Goal: Task Accomplishment & Management: Use online tool/utility

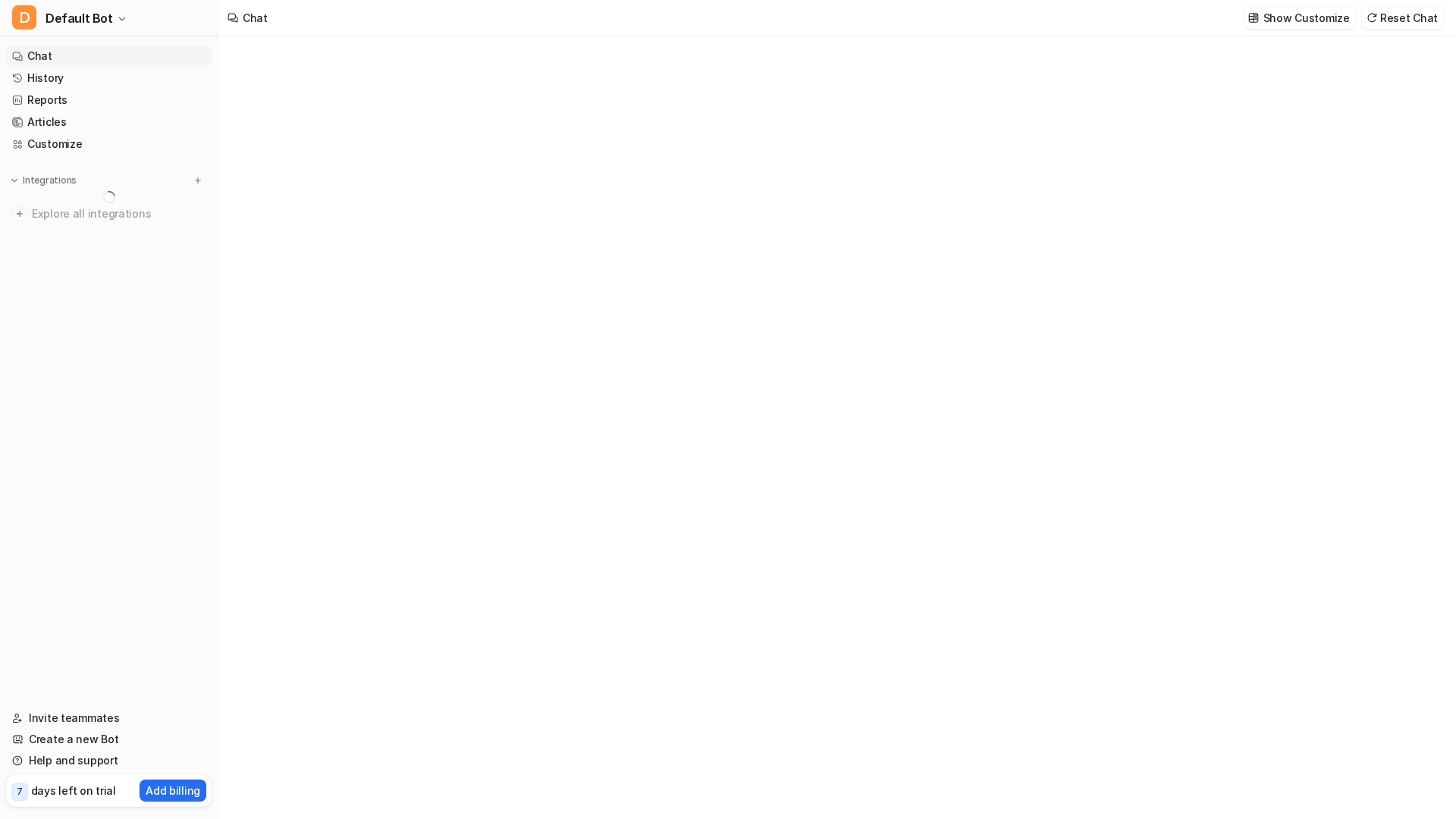
type textarea "**********"
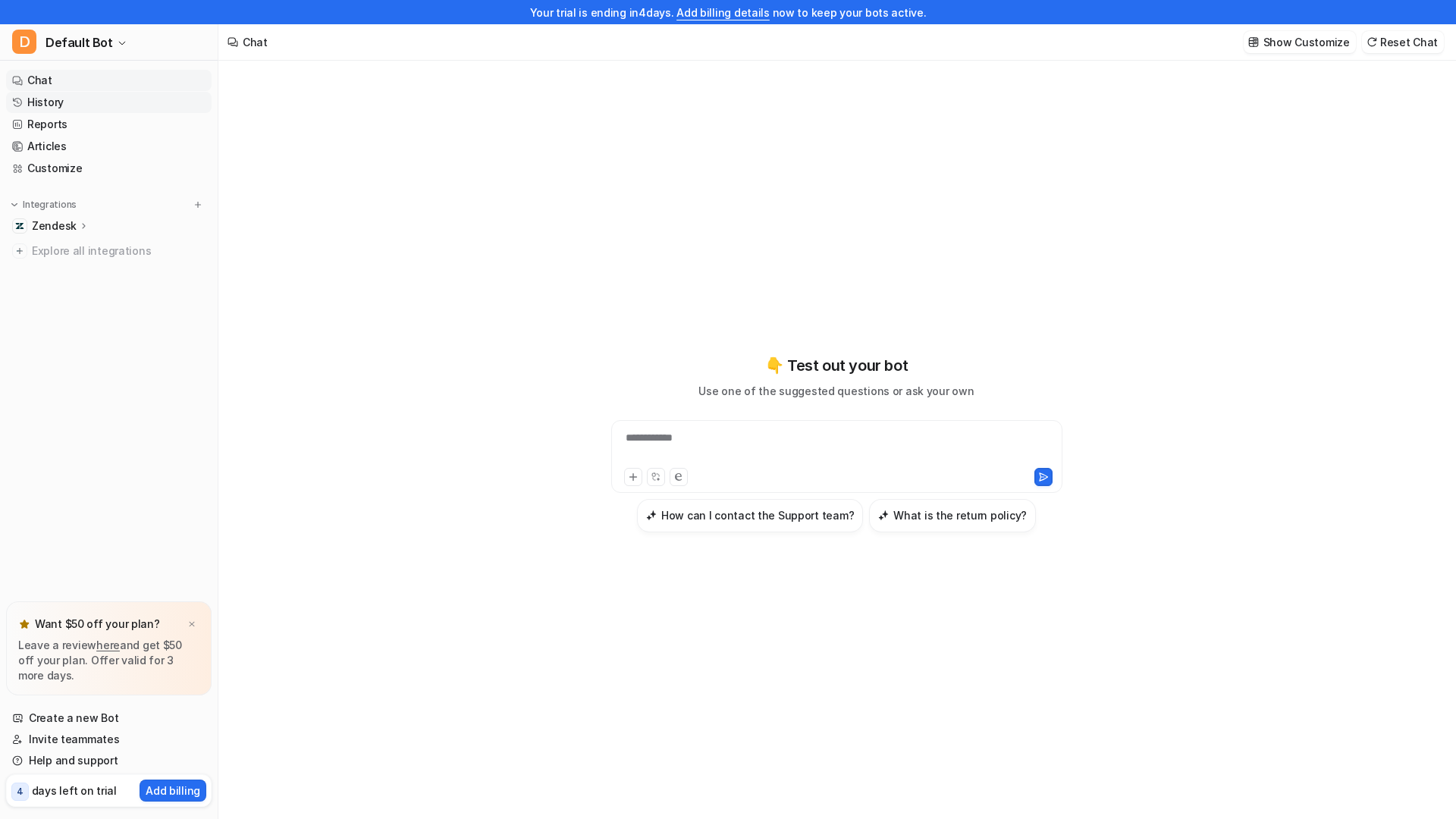
click at [66, 100] on link "History" at bounding box center [108, 102] width 206 height 21
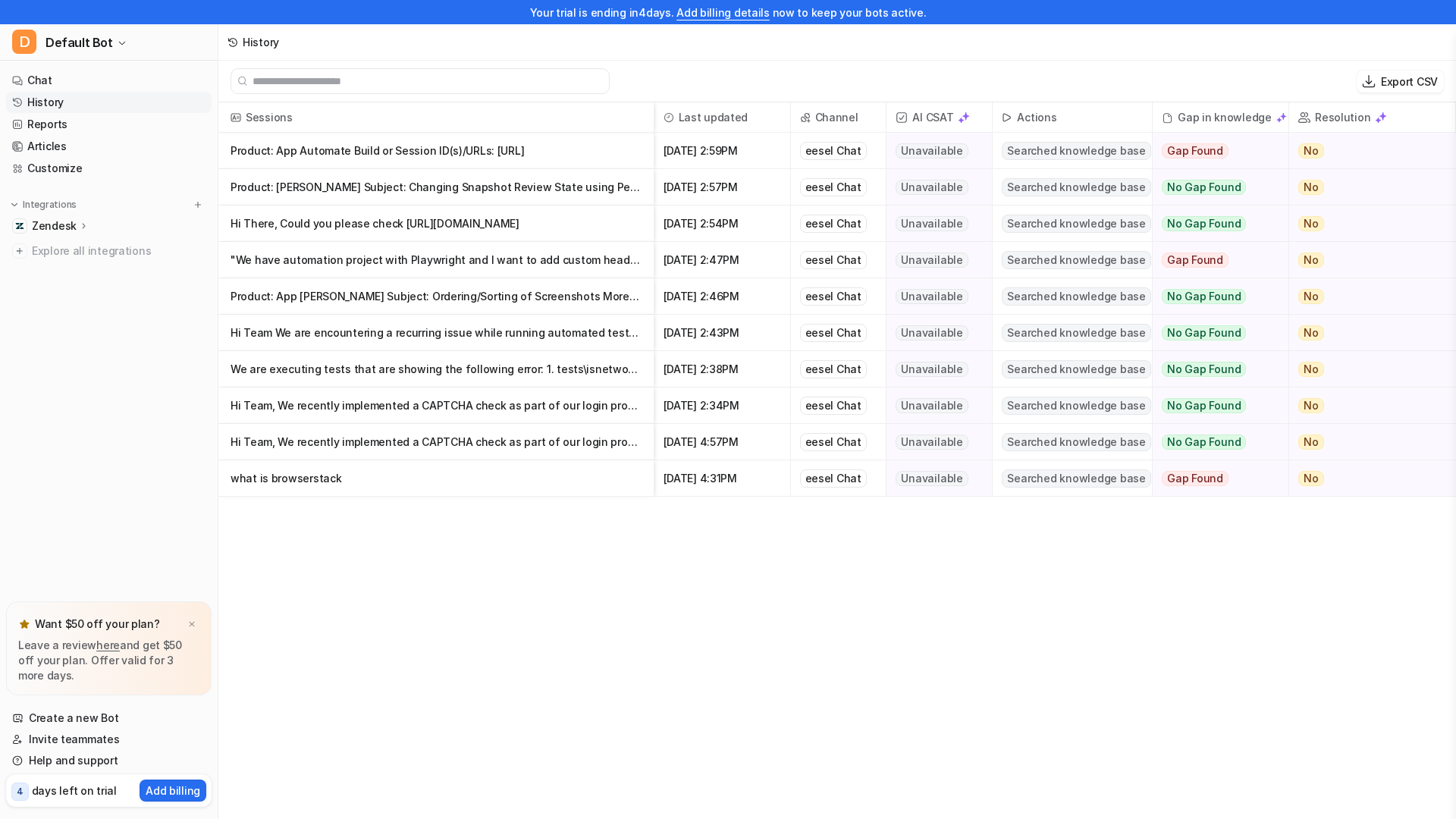
click at [520, 149] on p "Product: App Automate Build or Session ID(s)/URLs: [URL]" at bounding box center [436, 151] width 411 height 36
click at [485, 192] on p "Product: [PERSON_NAME] Subject: Changing Snapshot Review State using Percy API …" at bounding box center [436, 187] width 411 height 36
click at [490, 427] on p "Hi Team, We recently implemented a CAPTCHA check as part of our login process," at bounding box center [436, 442] width 411 height 36
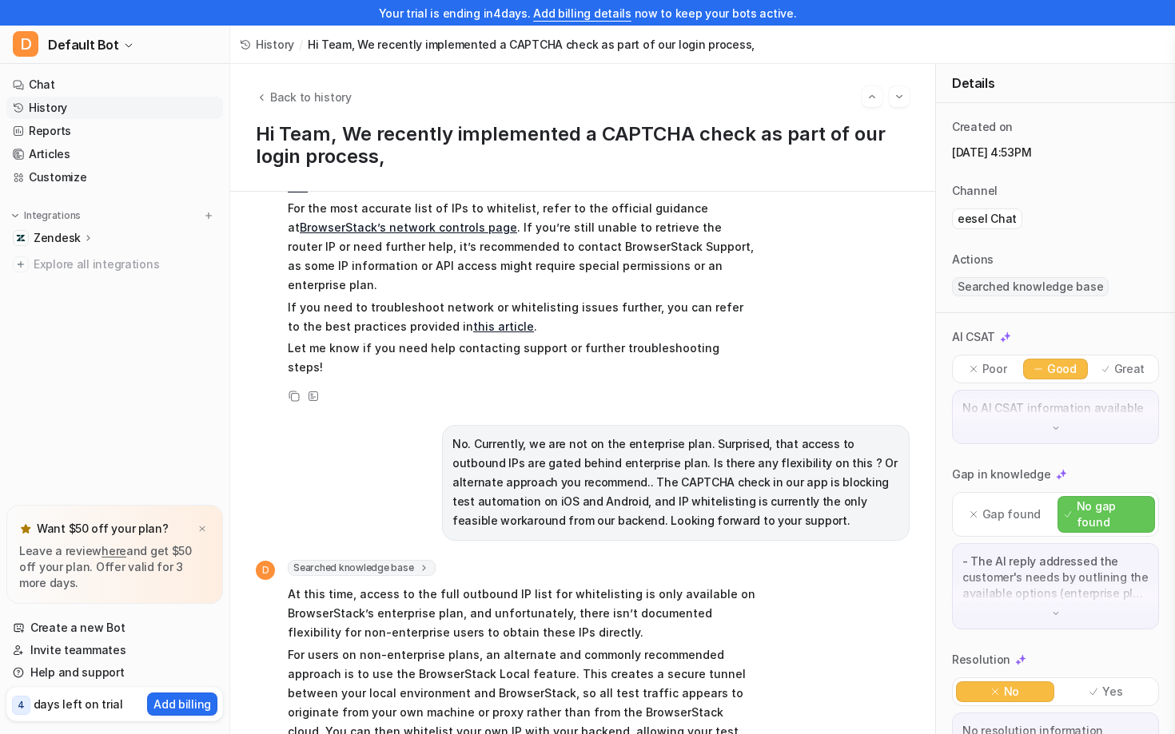
scroll to position [565, 0]
click at [81, 83] on link "Chat" at bounding box center [114, 85] width 217 height 22
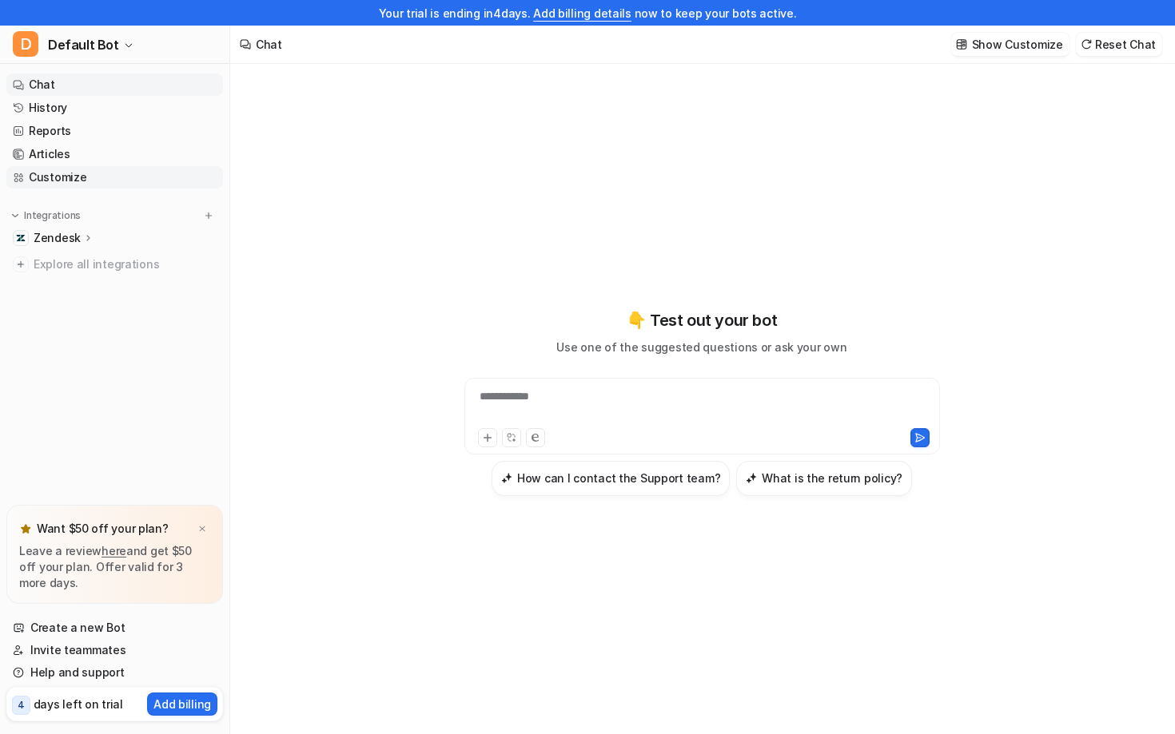
click at [93, 173] on link "Customize" at bounding box center [114, 177] width 217 height 22
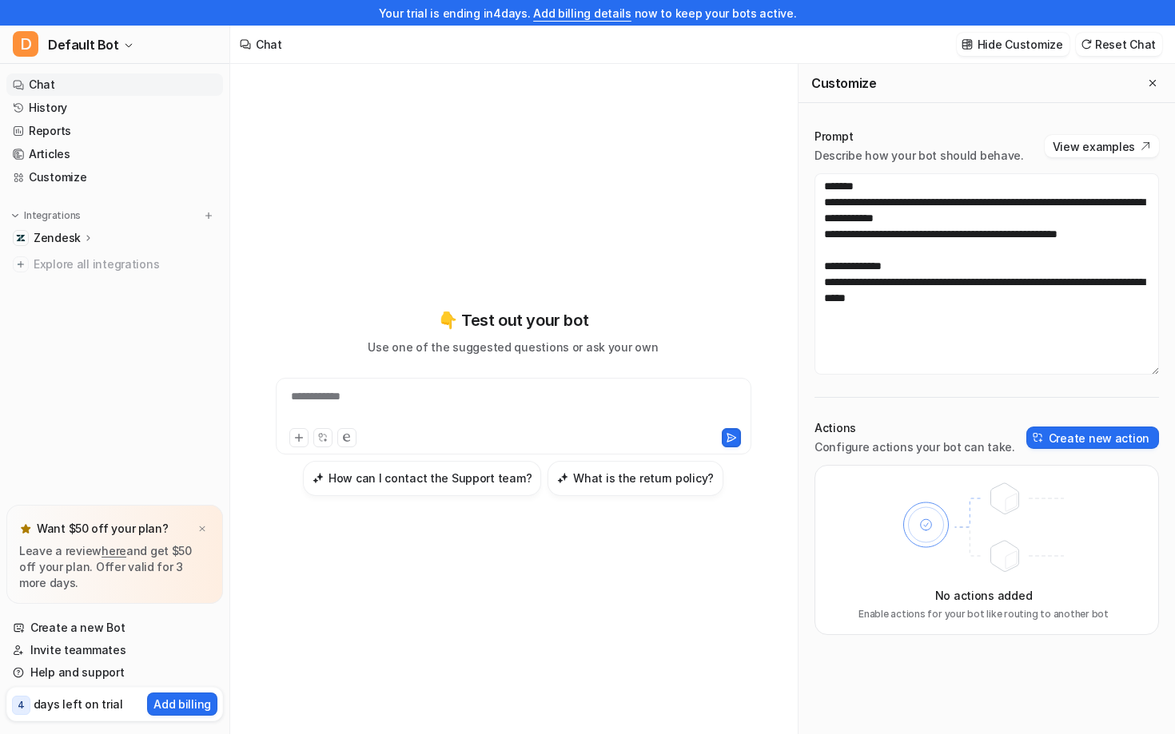
click at [77, 238] on p "Zendesk" at bounding box center [57, 238] width 47 height 16
click at [91, 277] on link "Sources" at bounding box center [123, 284] width 200 height 22
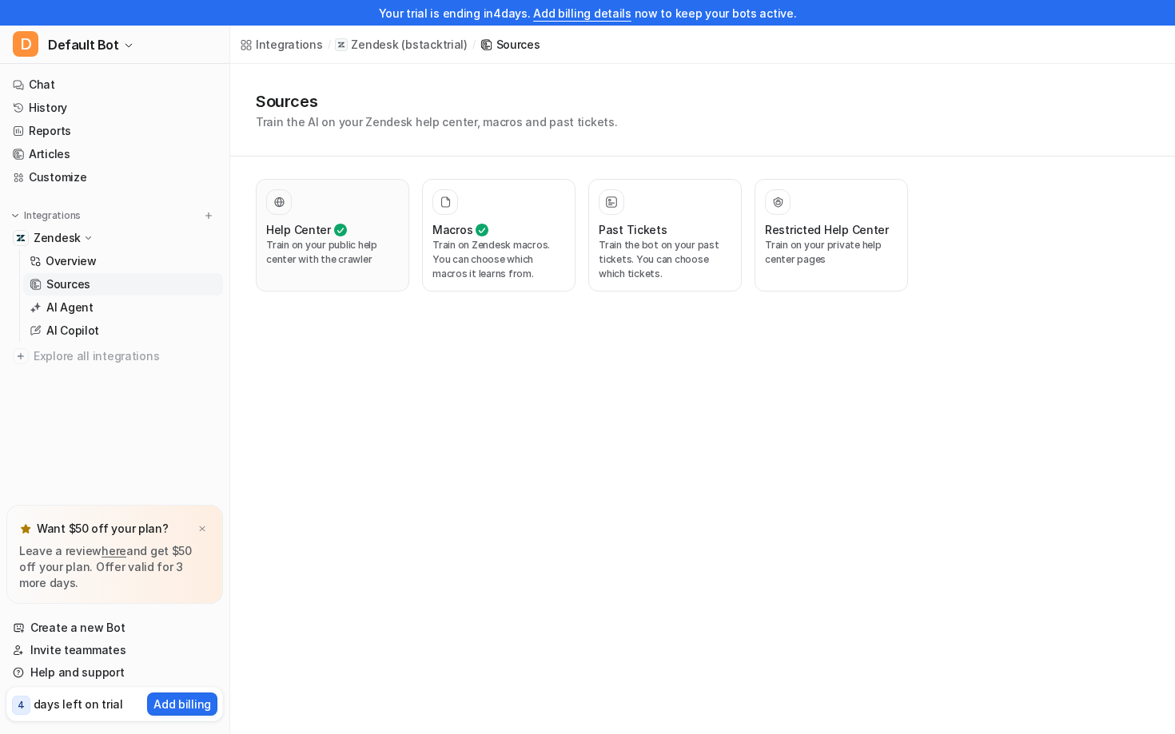
click at [353, 258] on p "Train on your public help center with the crawler" at bounding box center [332, 252] width 133 height 29
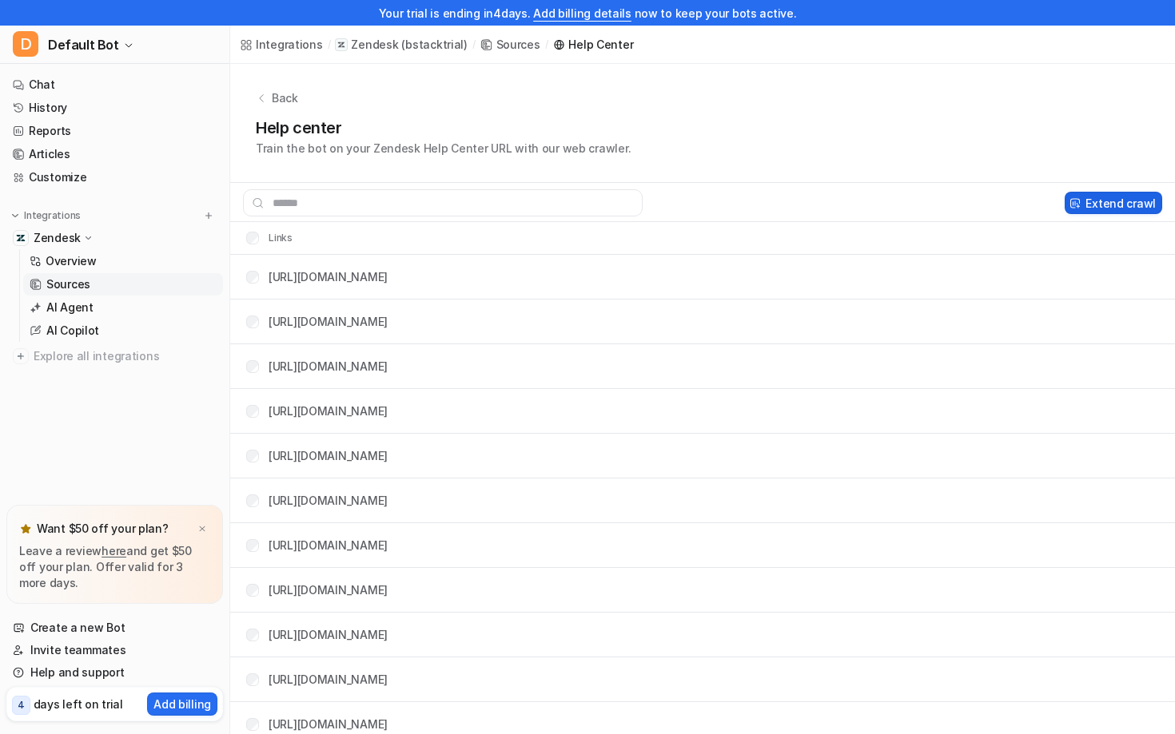
click at [1115, 204] on button "Extend crawl" at bounding box center [1112, 203] width 97 height 22
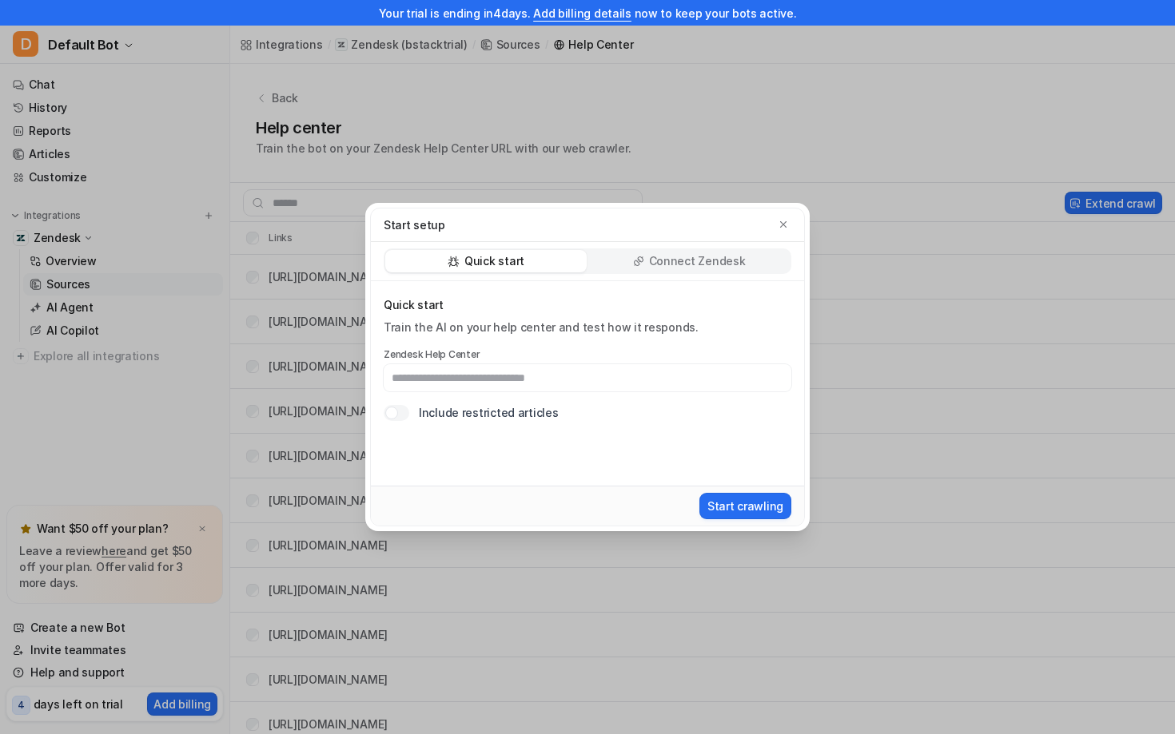
click at [693, 260] on p "Connect Zendesk" at bounding box center [697, 261] width 97 height 16
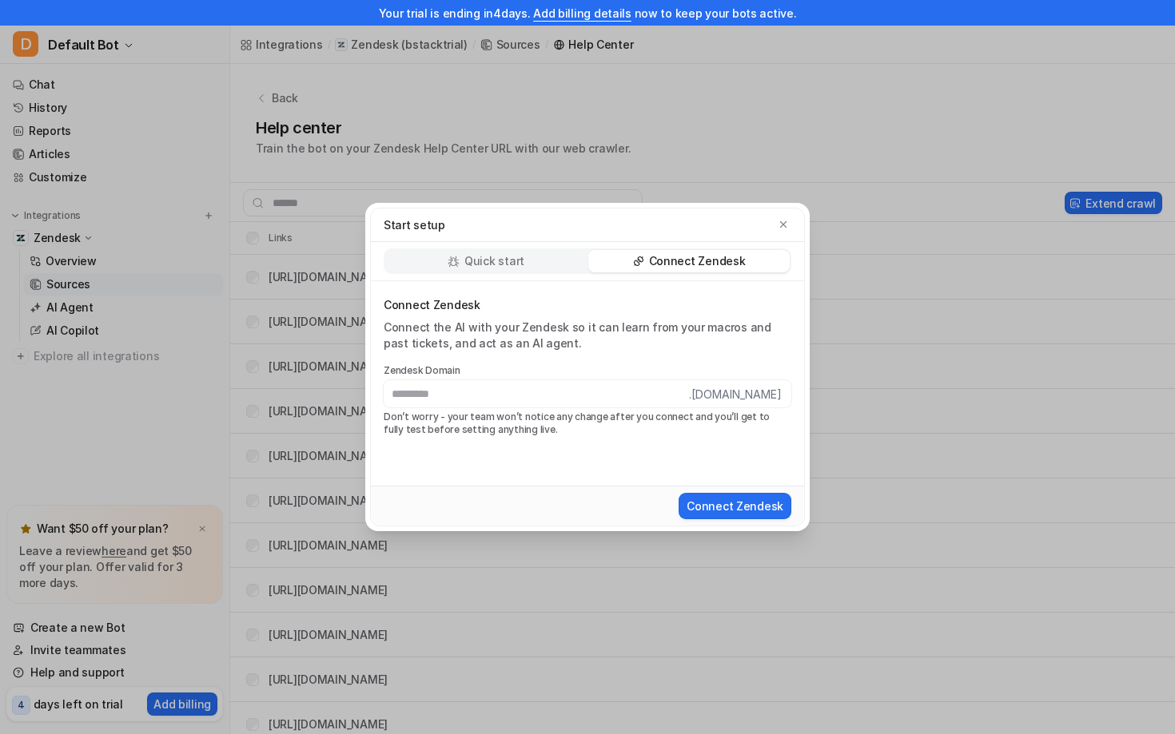
click at [534, 265] on div "Quick start" at bounding box center [485, 261] width 201 height 22
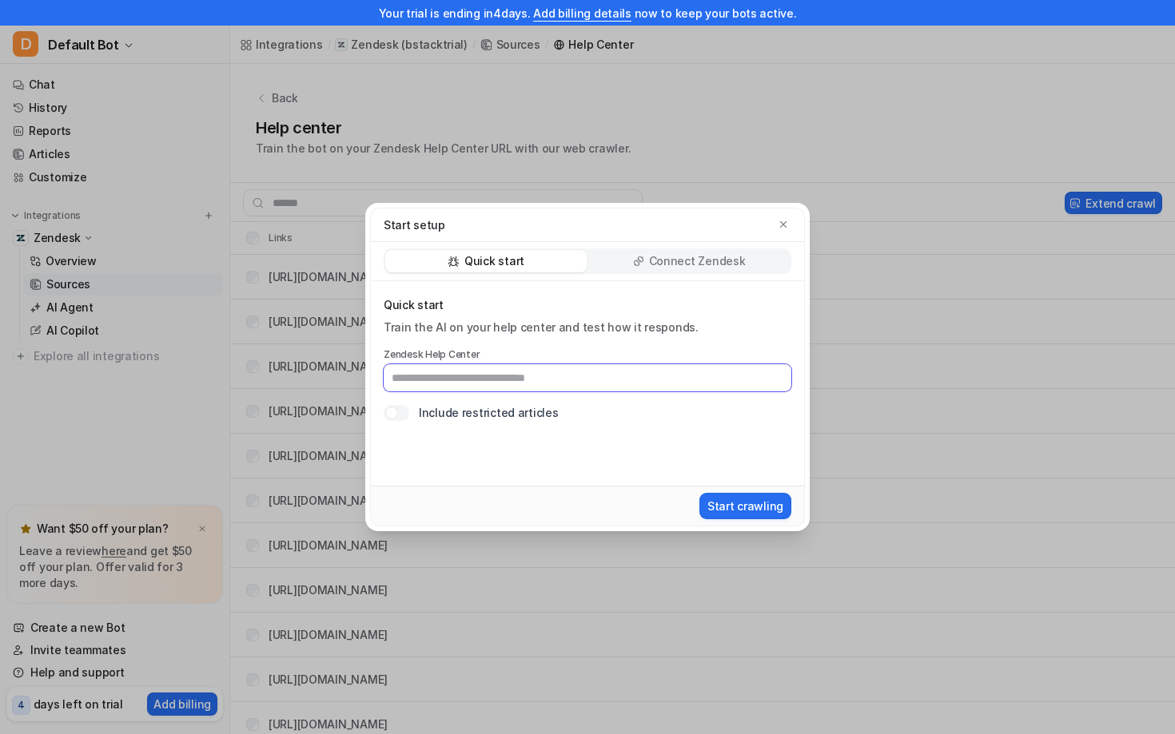
paste input "**********"
type input "**********"
click at [758, 512] on button "Start crawling" at bounding box center [745, 506] width 92 height 26
click at [722, 261] on p "Connect Zendesk" at bounding box center [697, 261] width 97 height 16
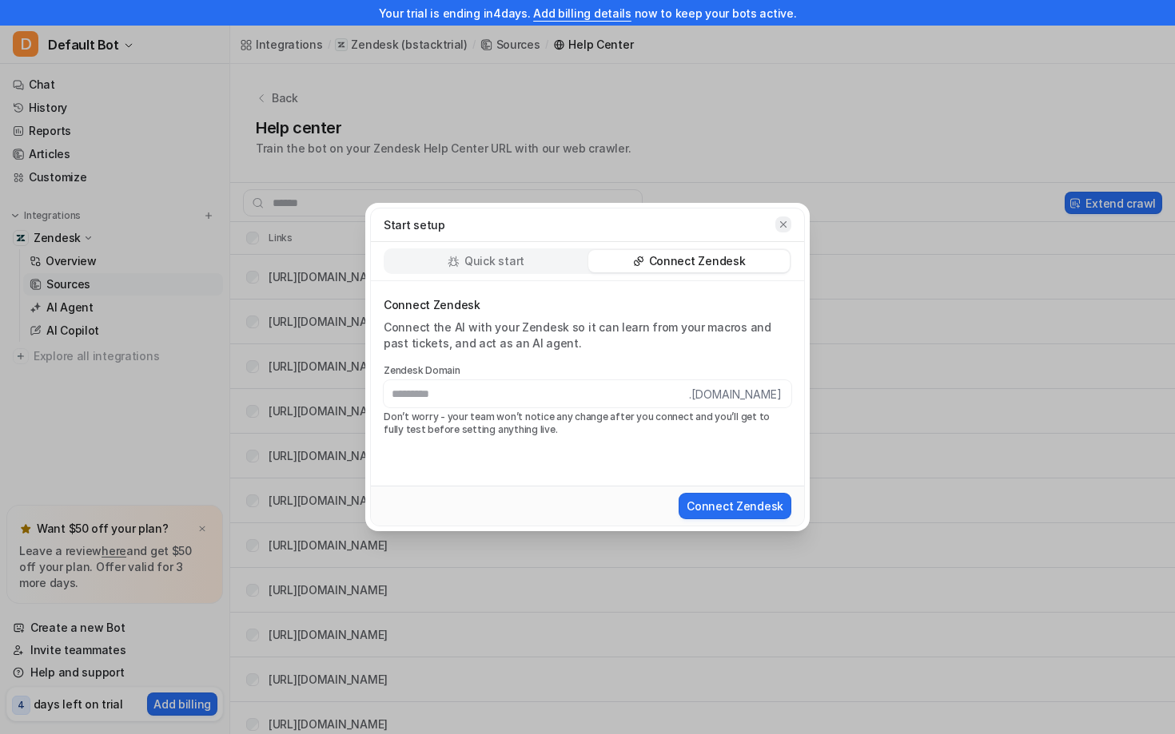
click at [781, 222] on icon "button" at bounding box center [783, 224] width 6 height 6
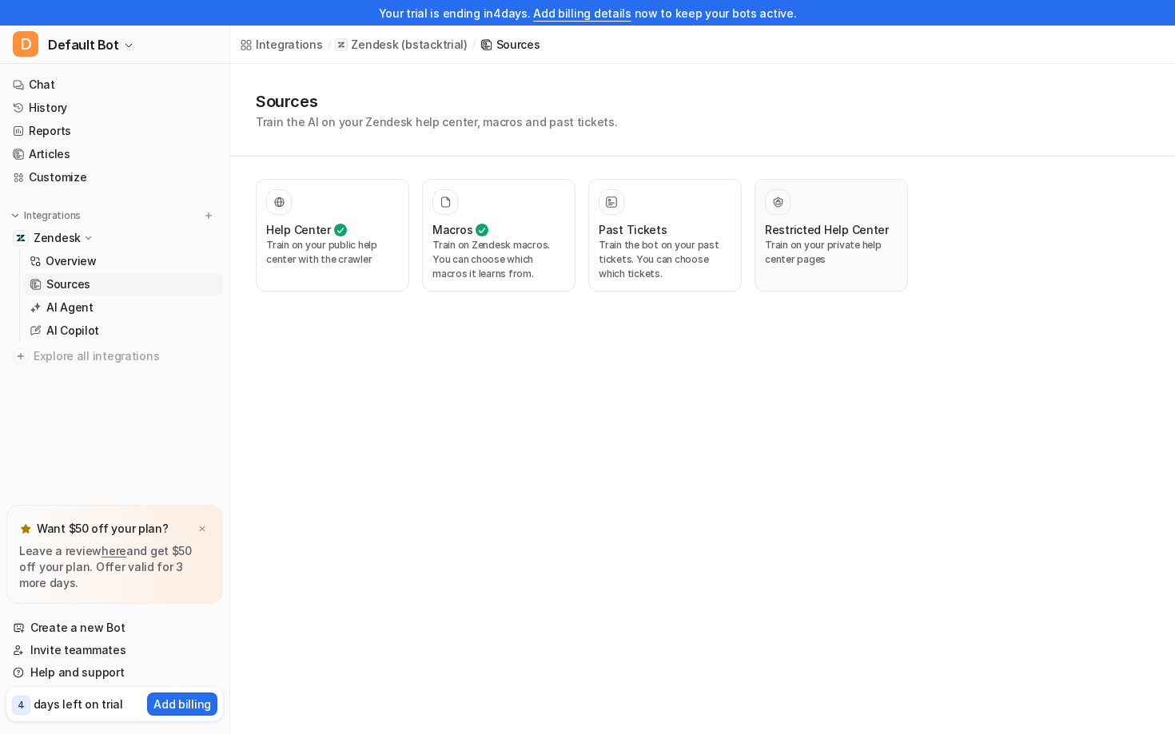
click at [777, 236] on h3 "Restricted Help Center" at bounding box center [827, 229] width 124 height 17
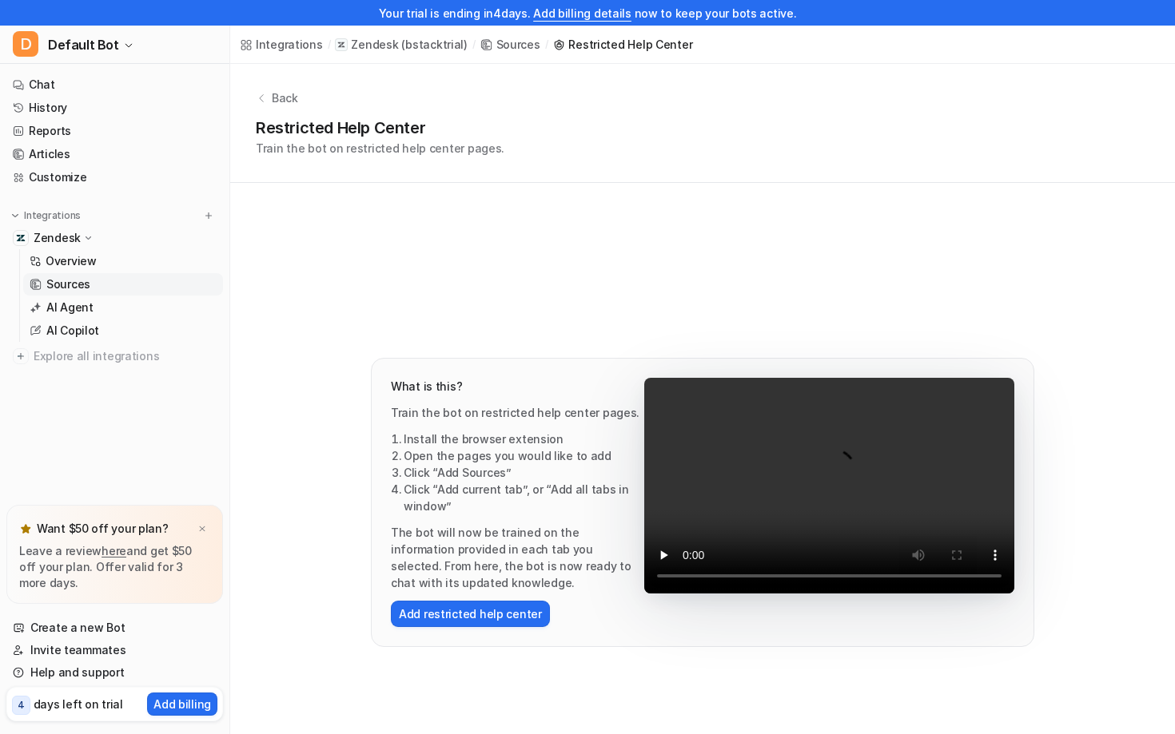
scroll to position [71, 0]
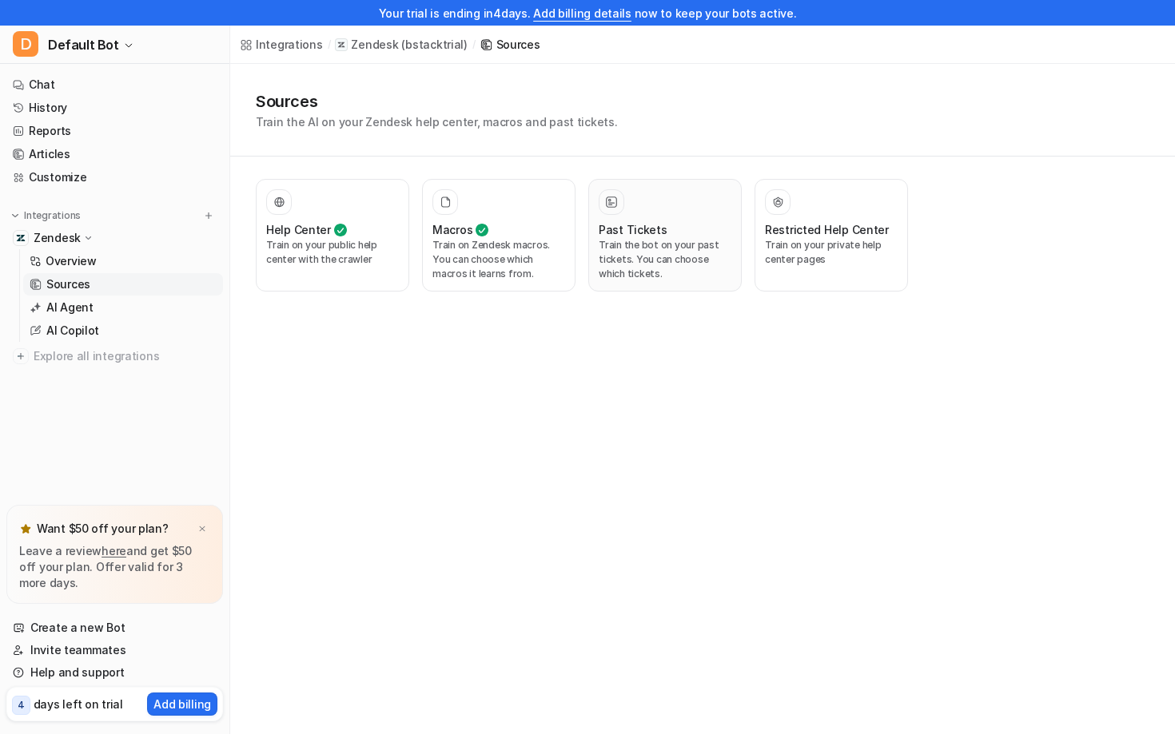
click at [658, 244] on p "Train the bot on your past tickets. You can choose which tickets." at bounding box center [665, 259] width 133 height 43
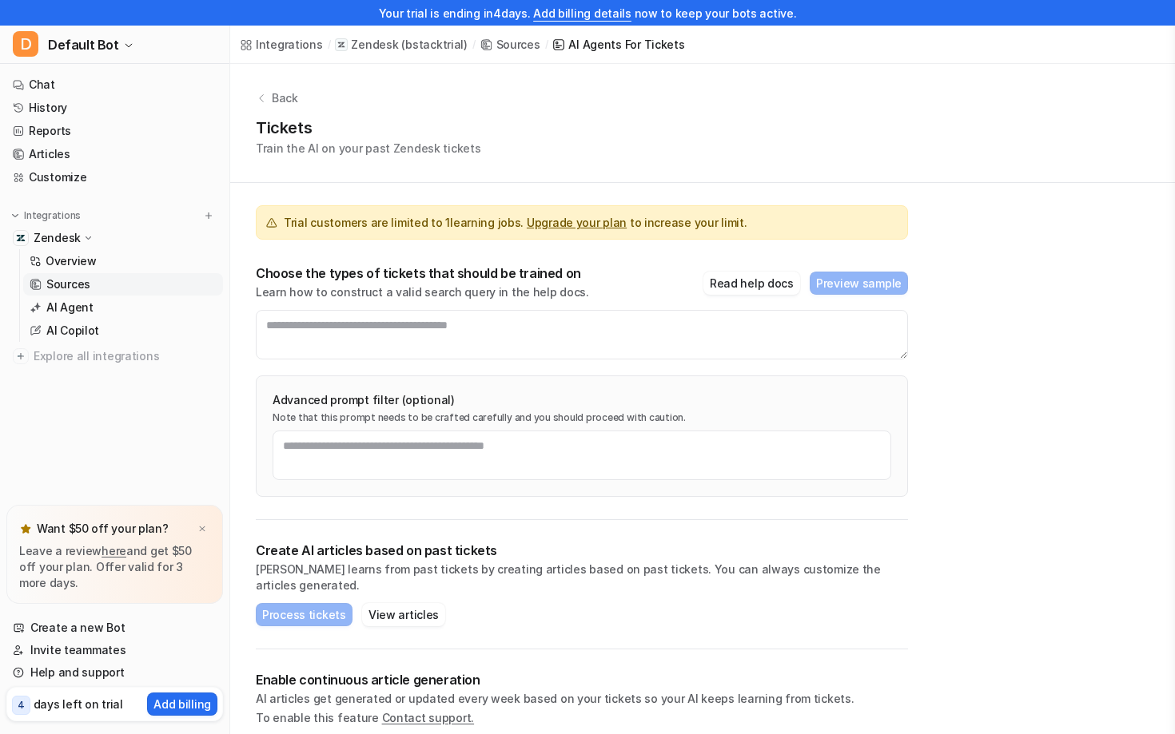
scroll to position [25, 0]
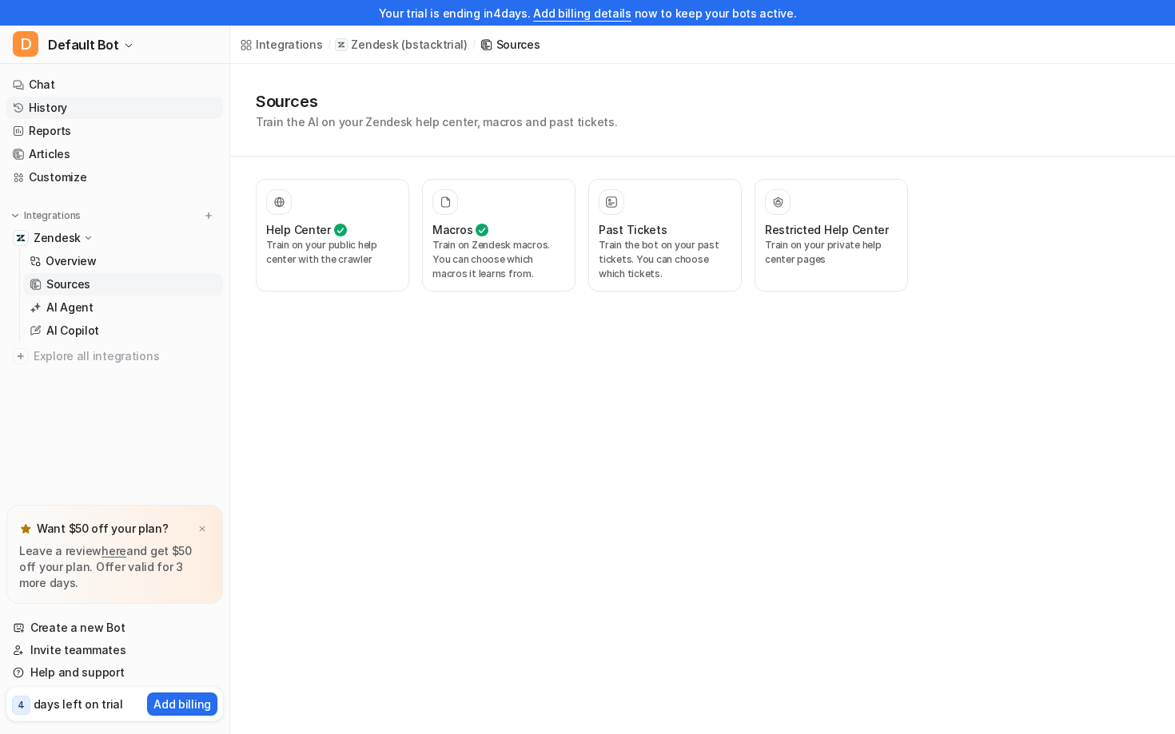
click at [79, 112] on link "History" at bounding box center [114, 108] width 217 height 22
